Goal: Transaction & Acquisition: Purchase product/service

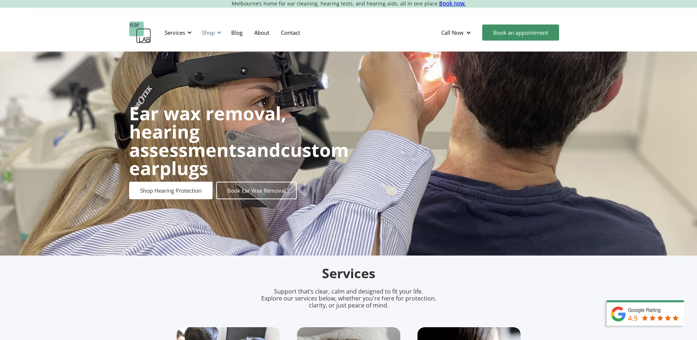
click at [212, 33] on div "Shop" at bounding box center [208, 32] width 13 height 7
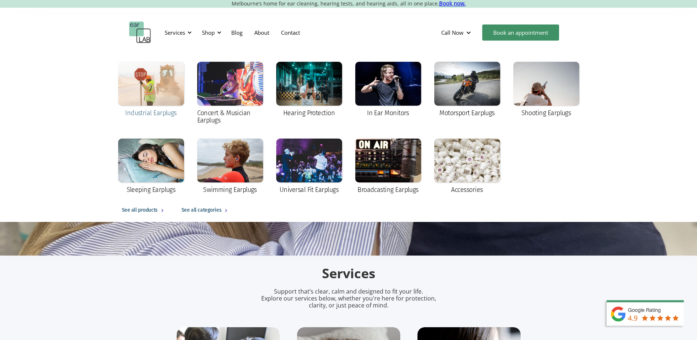
click at [156, 90] on div at bounding box center [151, 84] width 66 height 44
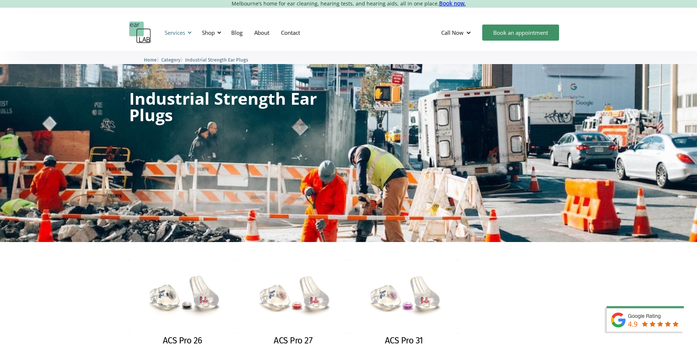
click at [185, 31] on div "Services" at bounding box center [175, 32] width 20 height 7
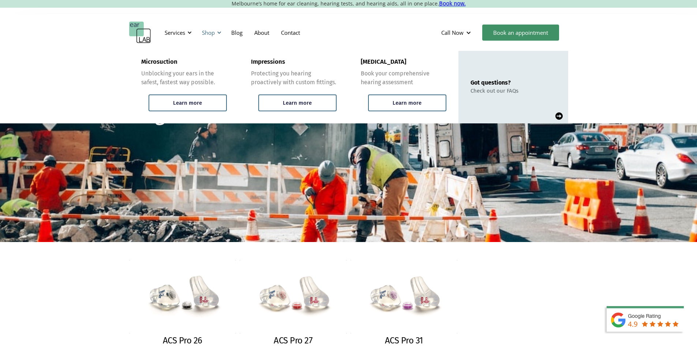
click at [220, 33] on div at bounding box center [219, 32] width 5 height 5
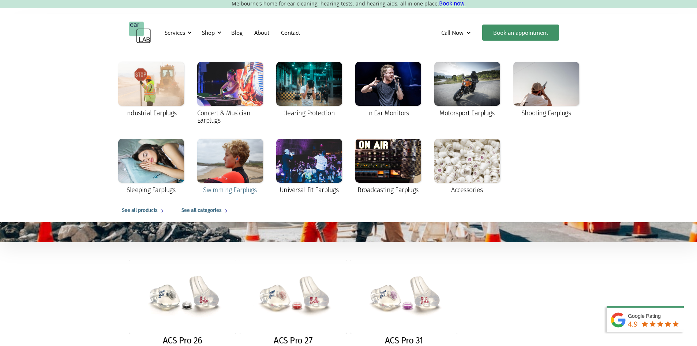
click at [240, 190] on div "Swimming Earplugs" at bounding box center [230, 189] width 54 height 7
